Goal: Transaction & Acquisition: Register for event/course

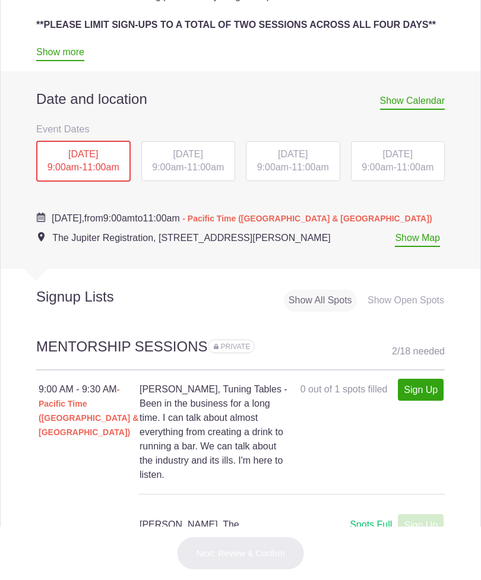
scroll to position [483, 0]
click at [191, 162] on div "[DATE] 9:00am - 11:00am" at bounding box center [188, 162] width 94 height 40
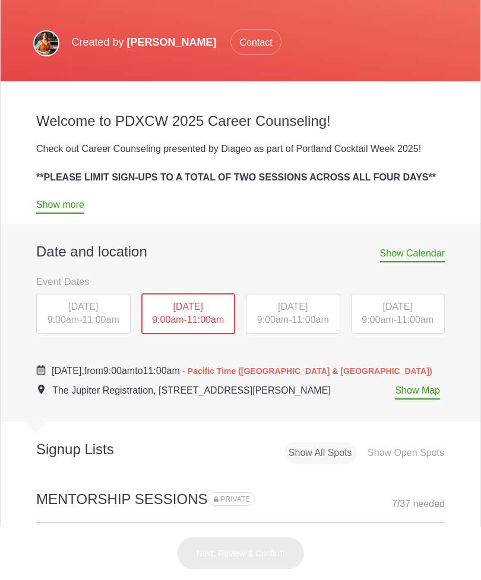
scroll to position [331, 0]
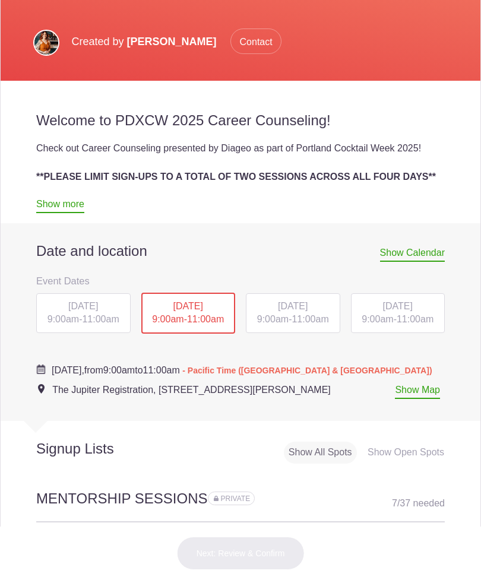
click at [328, 314] on span "11:00am" at bounding box center [310, 319] width 37 height 10
click at [305, 322] on span "11:00am" at bounding box center [310, 319] width 37 height 10
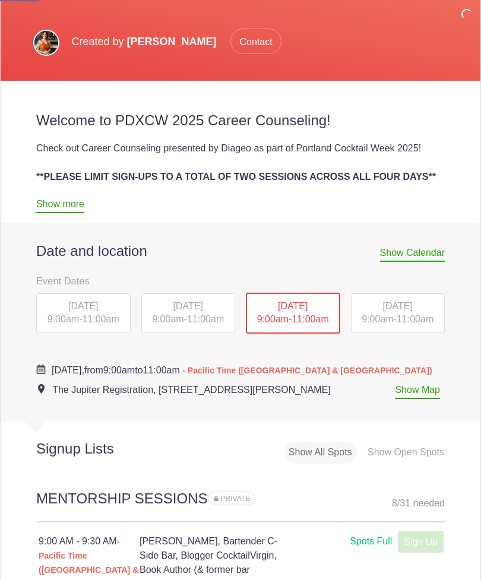
click at [296, 315] on span "11:00am" at bounding box center [310, 319] width 37 height 10
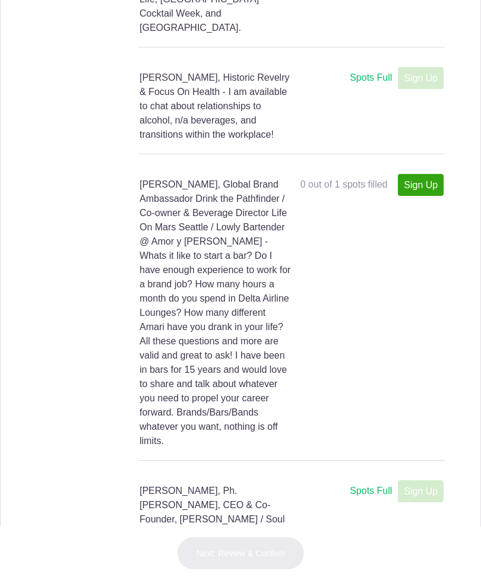
scroll to position [1062, 0]
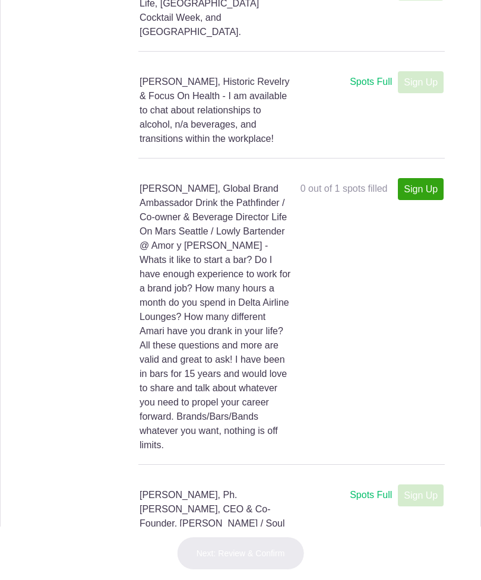
click at [425, 186] on link "Sign Up" at bounding box center [421, 189] width 46 height 22
type input "1"
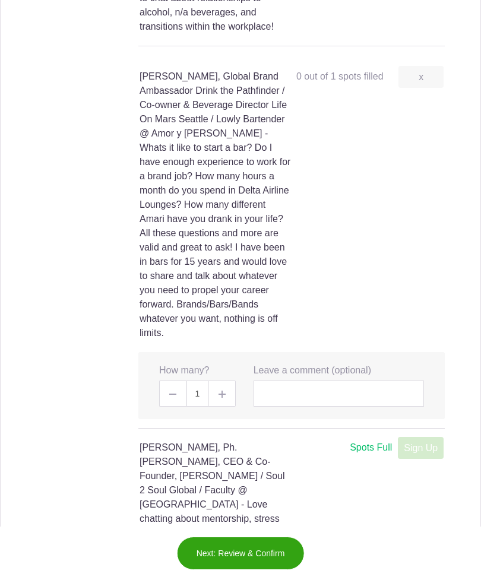
scroll to position [1178, 0]
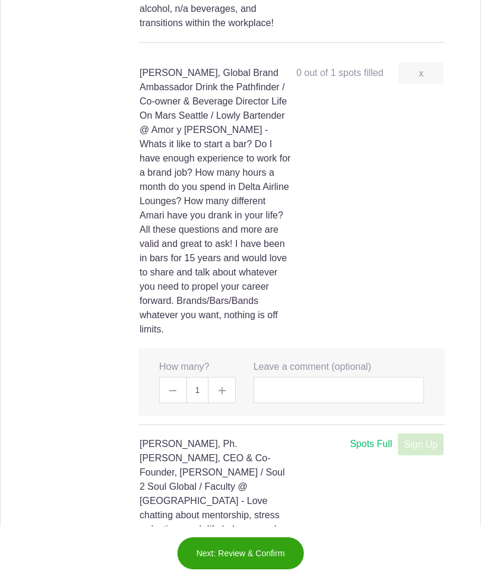
click at [258, 561] on button "Next: Review & Confirm" at bounding box center [241, 553] width 128 height 33
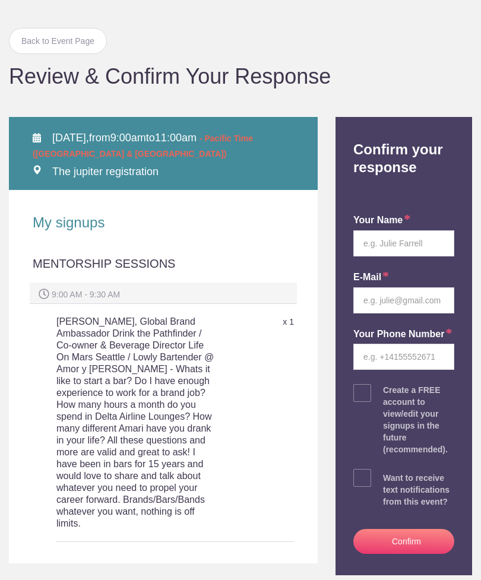
scroll to position [56, 0]
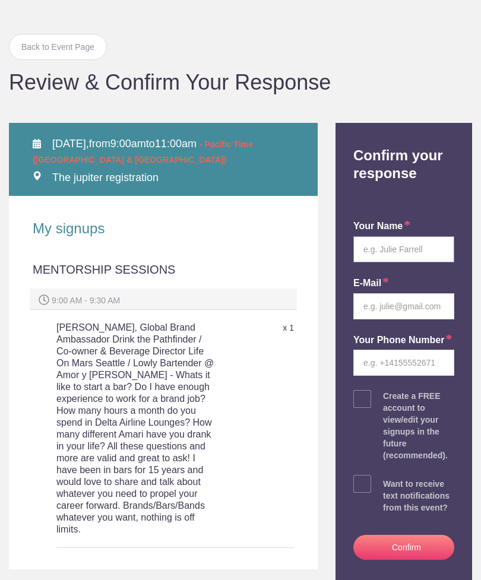
click at [388, 246] on input "text" at bounding box center [403, 249] width 101 height 26
type input "[PERSON_NAME]"
type input "[EMAIL_ADDRESS][DOMAIN_NAME]"
click at [409, 364] on input "tel" at bounding box center [403, 363] width 101 height 26
type input "6314023951"
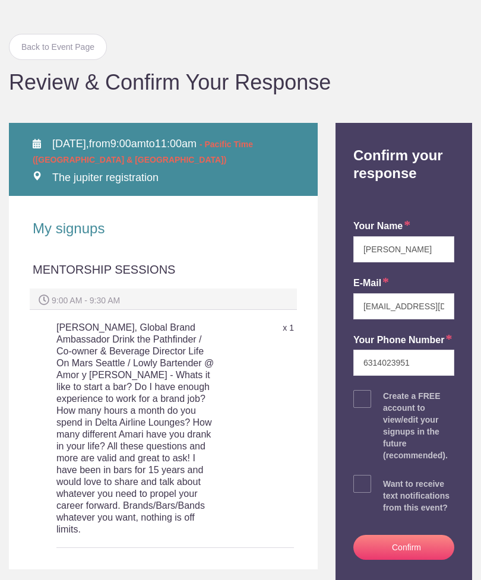
click at [359, 413] on div "your name [PERSON_NAME] E-mail [EMAIL_ADDRESS][DOMAIN_NAME] Your Phone Number […" at bounding box center [403, 364] width 119 height 341
click at [357, 397] on span at bounding box center [362, 399] width 18 height 18
click at [387, 397] on input "checkbox" at bounding box center [437, 397] width 101 height 8
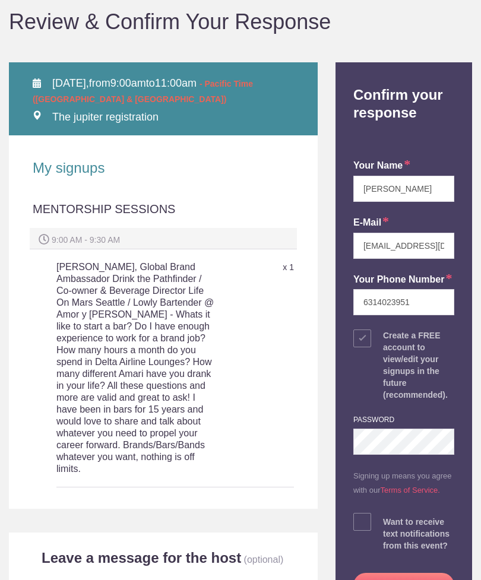
scroll to position [125, 0]
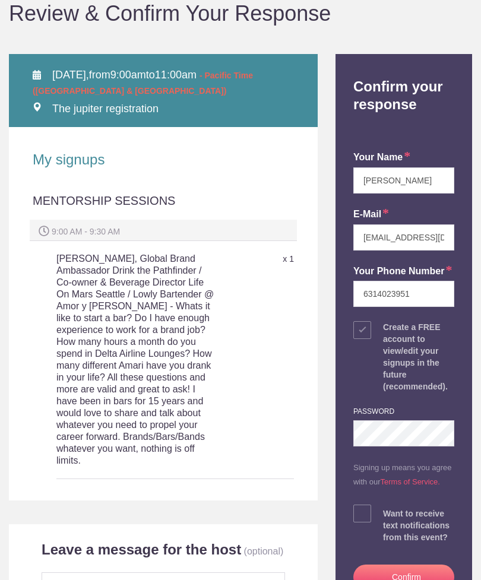
click at [366, 333] on span at bounding box center [362, 330] width 18 height 18
click at [387, 331] on input "checkbox" at bounding box center [437, 328] width 101 height 8
checkbox input "false"
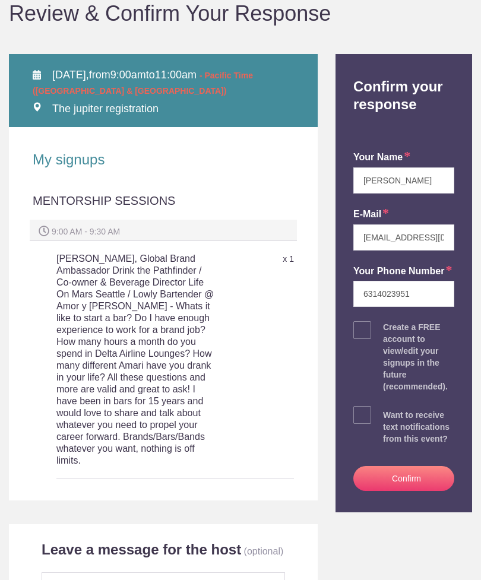
click at [419, 480] on button "Confirm" at bounding box center [403, 478] width 101 height 25
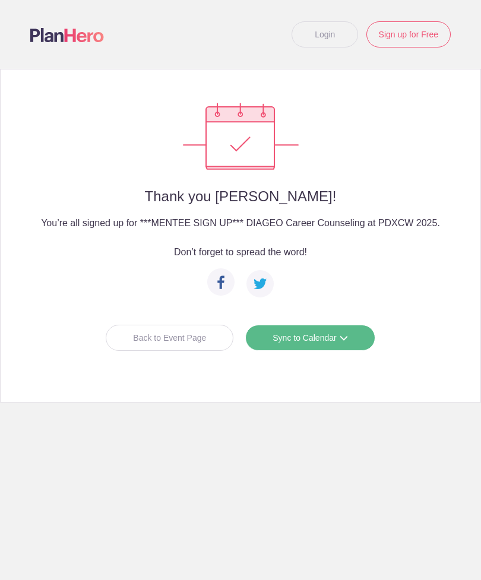
click at [340, 338] on span at bounding box center [344, 338] width 8 height 8
